Goal: Information Seeking & Learning: Find specific fact

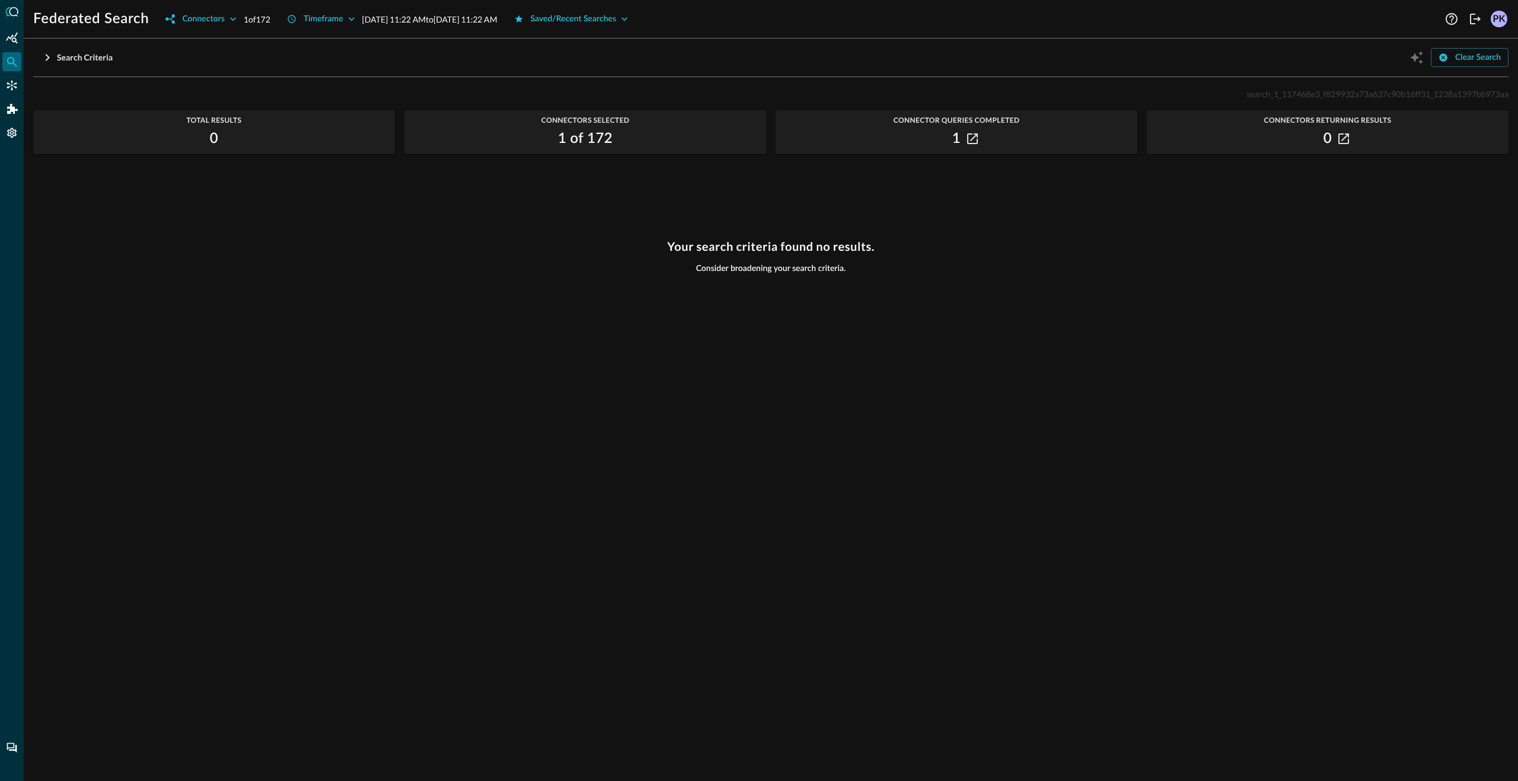
click at [772, 103] on div "search_1_117468e3_f829932a73a637c90b16ff31_1238a1397bb973aa Total Results 0 Con…" at bounding box center [771, 427] width 1476 height 680
click at [771, 99] on div "search_1_117468e3_f829932a73a637c90b16ff31_1238a1397bb973aa" at bounding box center [771, 94] width 1476 height 14
click at [777, 189] on div "search_1_117468e3_f829932a73a637c90b16ff31_1238a1397bb973aa Total Results 0 Con…" at bounding box center [771, 427] width 1476 height 680
click at [773, 201] on div "search_1_117468e3_f829932a73a637c90b16ff31_1238a1397bb973aa Total Results 0 Con…" at bounding box center [771, 427] width 1476 height 680
click at [769, 202] on div "search_1_117468e3_f829932a73a637c90b16ff31_1238a1397bb973aa Total Results 0 Con…" at bounding box center [771, 427] width 1476 height 680
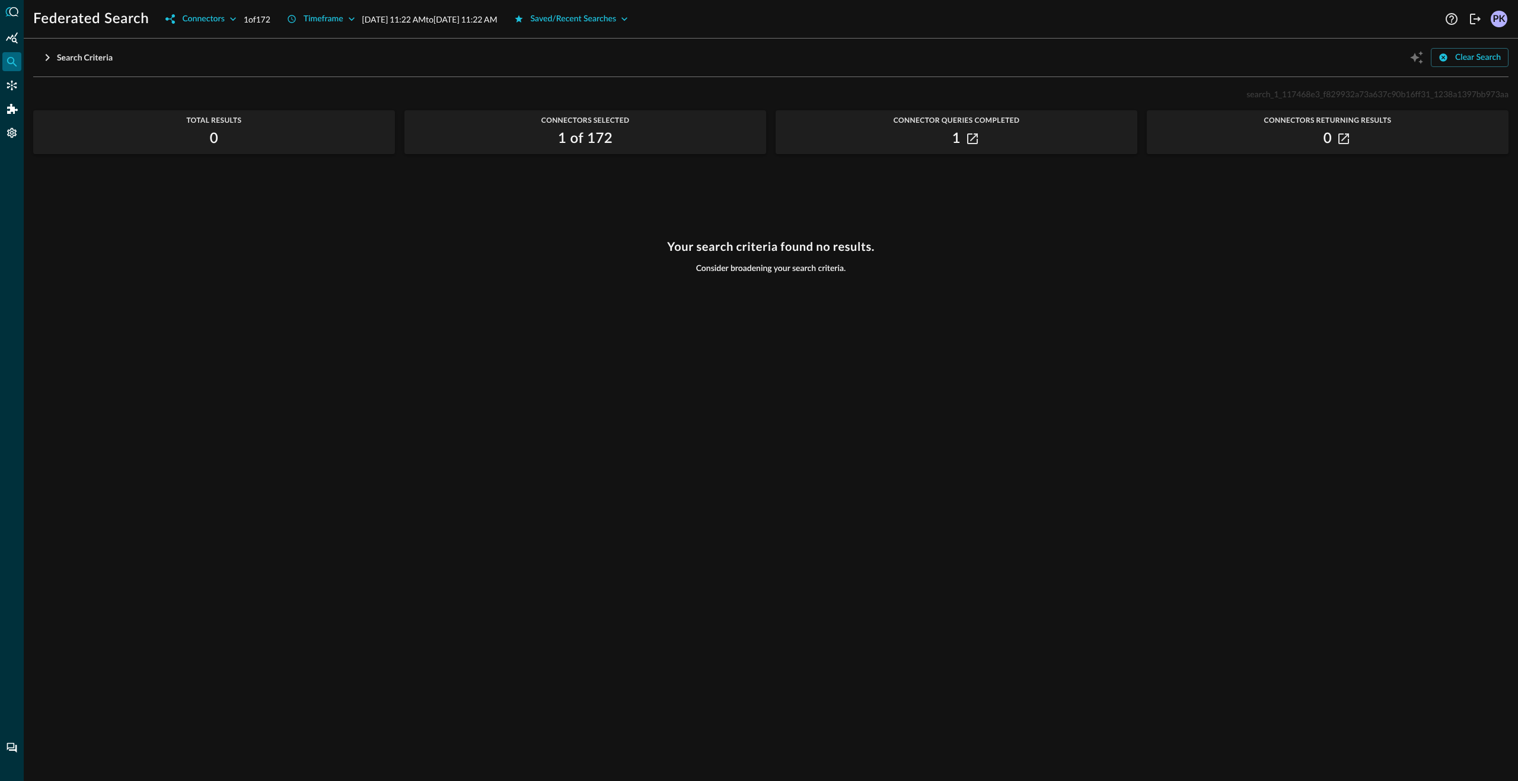
click at [767, 202] on div "search_1_117468e3_f829932a73a637c90b16ff31_1238a1397bb973aa Total Results 0 Con…" at bounding box center [771, 427] width 1476 height 680
click at [767, 196] on div "search_1_117468e3_f829932a73a637c90b16ff31_1238a1397bb973aa Total Results 0 Con…" at bounding box center [771, 427] width 1476 height 680
click at [767, 198] on div "search_1_117468e3_f829932a73a637c90b16ff31_1238a1397bb973aa Total Results 0 Con…" at bounding box center [771, 427] width 1476 height 680
click at [769, 200] on div "search_1_117468e3_f829932a73a637c90b16ff31_1238a1397bb973aa Total Results 0 Con…" at bounding box center [771, 427] width 1476 height 680
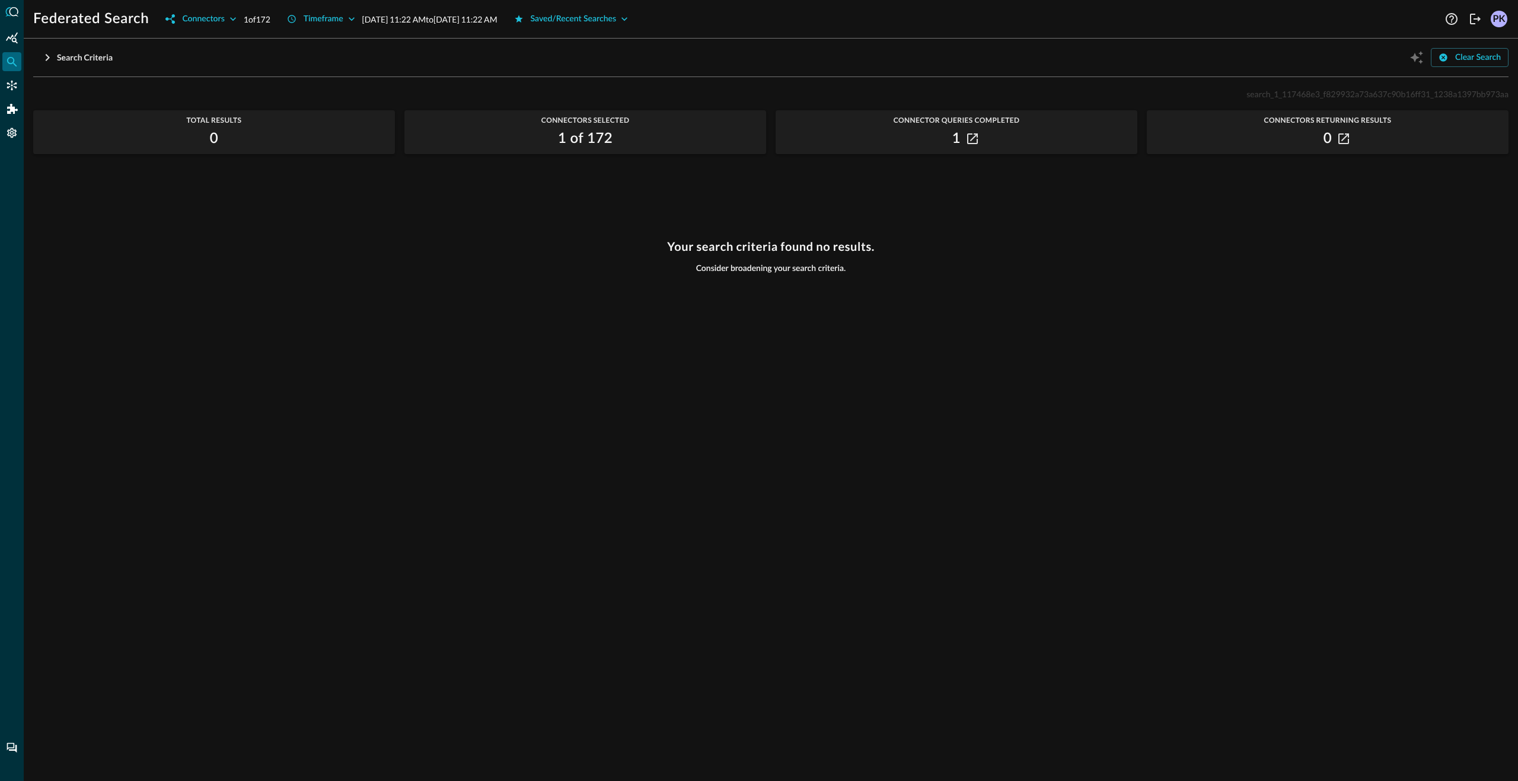
click at [1096, 307] on div "Your search criteria found no results. Consider broadening your search criteria." at bounding box center [771, 503] width 1476 height 527
click at [734, 205] on div "search_1_117468e3_f829932a73a637c90b16ff31_1238a1397bb973aa Total Results 0 Con…" at bounding box center [771, 427] width 1476 height 680
click at [952, 329] on div "Your search criteria found no results. Consider broadening your search criteria." at bounding box center [771, 503] width 1476 height 527
click at [651, 302] on div "Your search criteria found no results. Consider broadening your search criteria." at bounding box center [771, 503] width 1476 height 527
click at [730, 198] on div "search_1_117468e3_f829932a73a637c90b16ff31_1238a1397bb973aa Total Results 0 Con…" at bounding box center [771, 427] width 1476 height 680
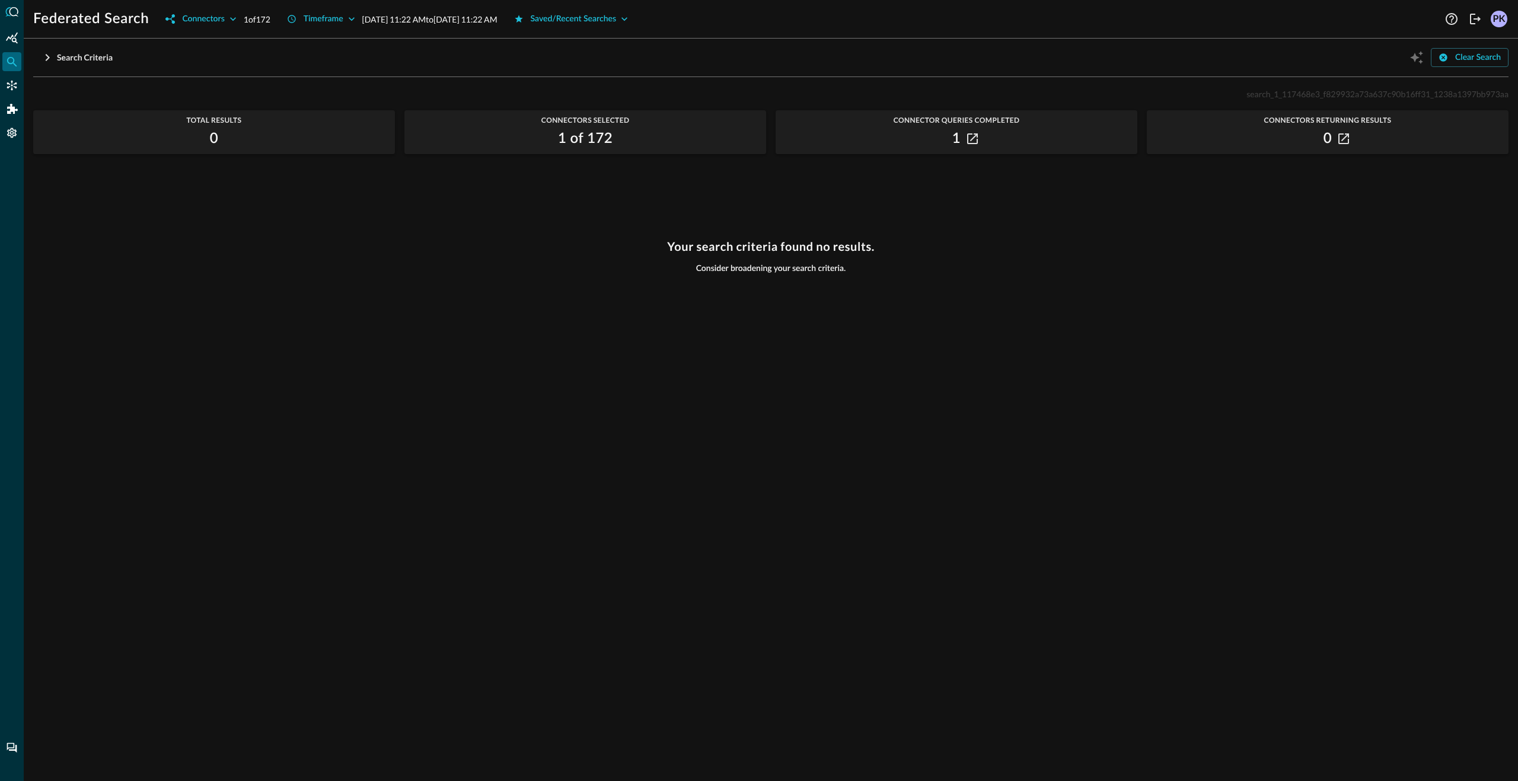
click at [768, 191] on div "search_1_117468e3_f829932a73a637c90b16ff31_1238a1397bb973aa Total Results 0 Con…" at bounding box center [771, 427] width 1476 height 680
click at [578, 392] on div "Your search criteria found no results. Consider broadening your search criteria." at bounding box center [771, 503] width 1476 height 527
click at [903, 542] on div "Your search criteria found no results. Consider broadening your search criteria." at bounding box center [771, 503] width 1476 height 527
click at [773, 439] on div "Your search criteria found no results. Consider broadening your search criteria." at bounding box center [771, 503] width 1476 height 527
click at [707, 504] on div "Your search criteria found no results. Consider broadening your search criteria." at bounding box center [771, 503] width 1476 height 527
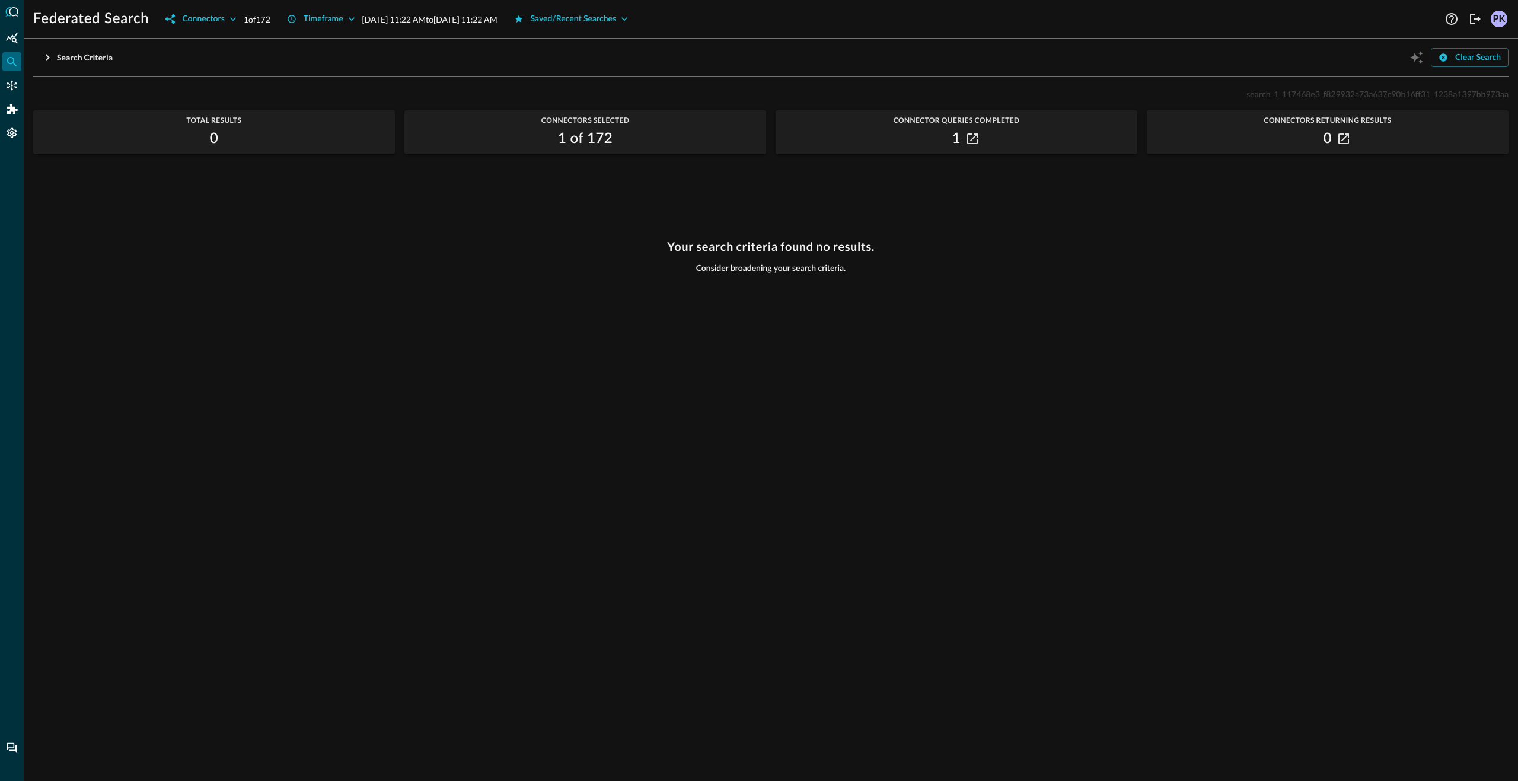
click at [692, 439] on div "Your search criteria found no results. Consider broadening your search criteria." at bounding box center [771, 503] width 1476 height 527
click at [811, 275] on div "Your search criteria found no results. Consider broadening your search criteria." at bounding box center [771, 503] width 1476 height 527
click at [738, 204] on div "search_1_117468e3_f829932a73a637c90b16ff31_1238a1397bb973aa Total Results 0 Con…" at bounding box center [771, 427] width 1476 height 680
click at [759, 206] on div "search_1_117468e3_f829932a73a637c90b16ff31_1238a1397bb973aa Total Results 0 Con…" at bounding box center [771, 427] width 1476 height 680
click at [759, 224] on div "search_1_117468e3_f829932a73a637c90b16ff31_1238a1397bb973aa Total Results 0 Con…" at bounding box center [771, 427] width 1476 height 680
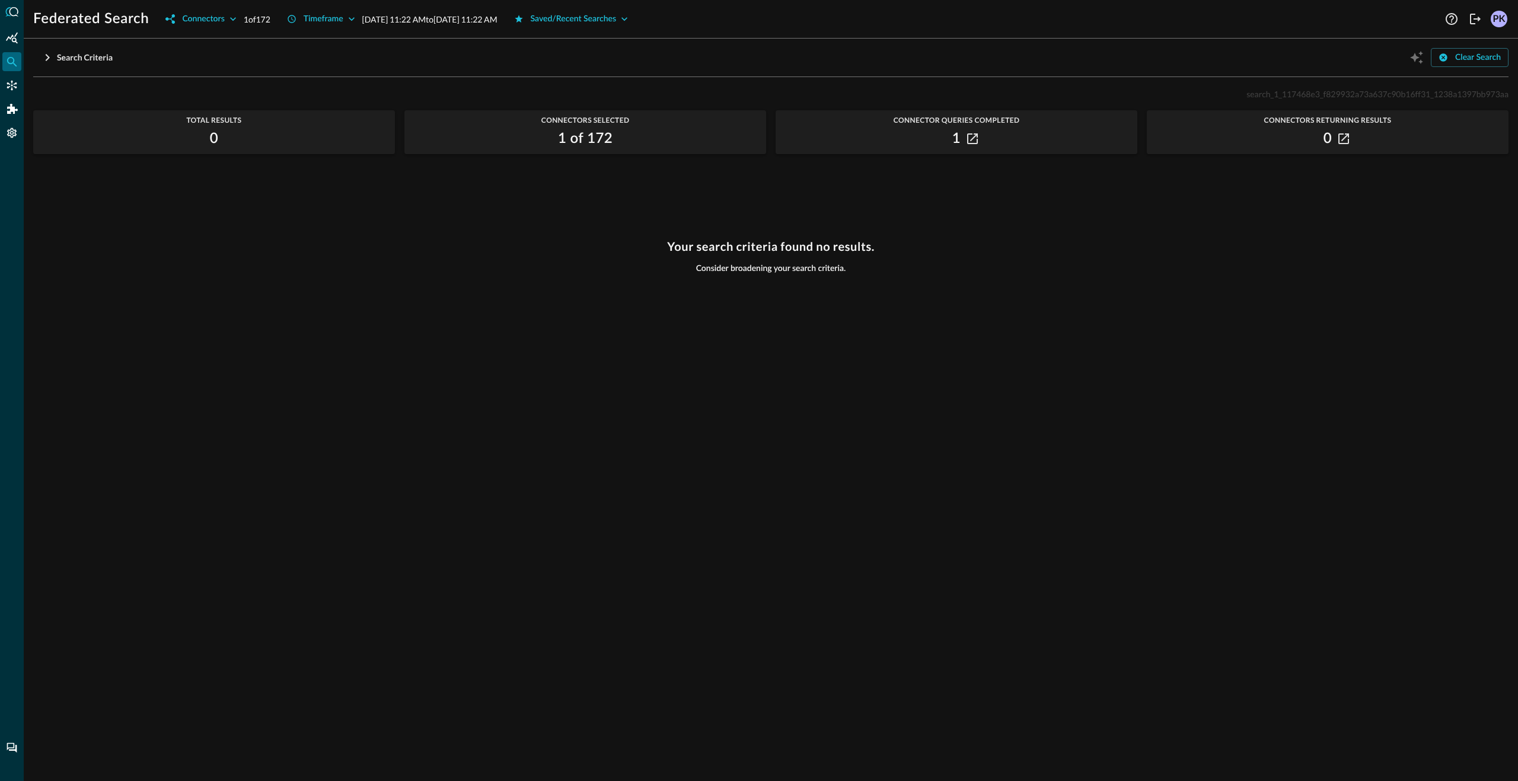
click at [774, 204] on div "search_1_117468e3_f829932a73a637c90b16ff31_1238a1397bb973aa Total Results 0 Con…" at bounding box center [771, 427] width 1476 height 680
